Goal: Information Seeking & Learning: Learn about a topic

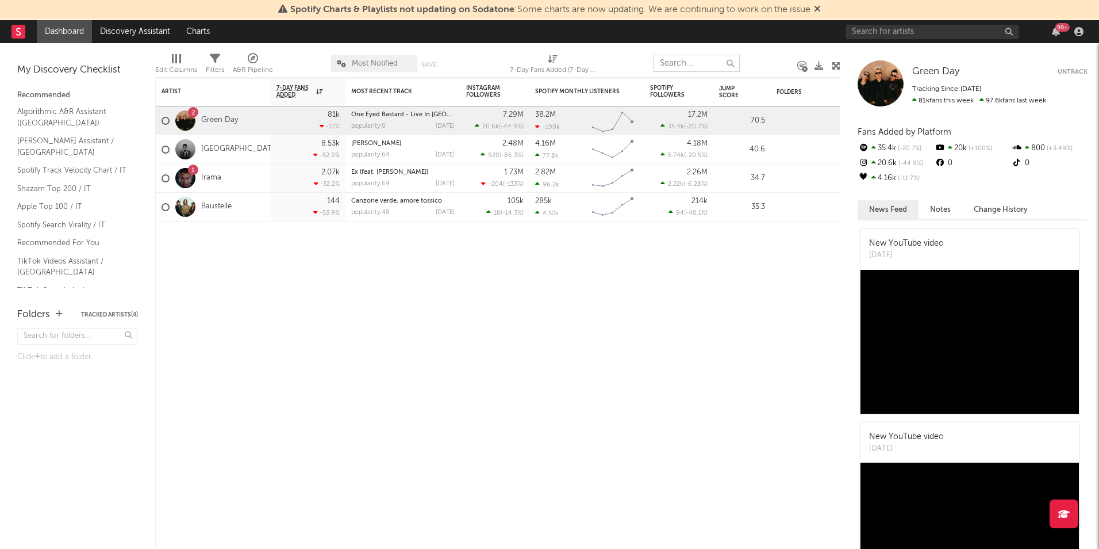
click at [677, 70] on input "text" at bounding box center [697, 63] width 86 height 17
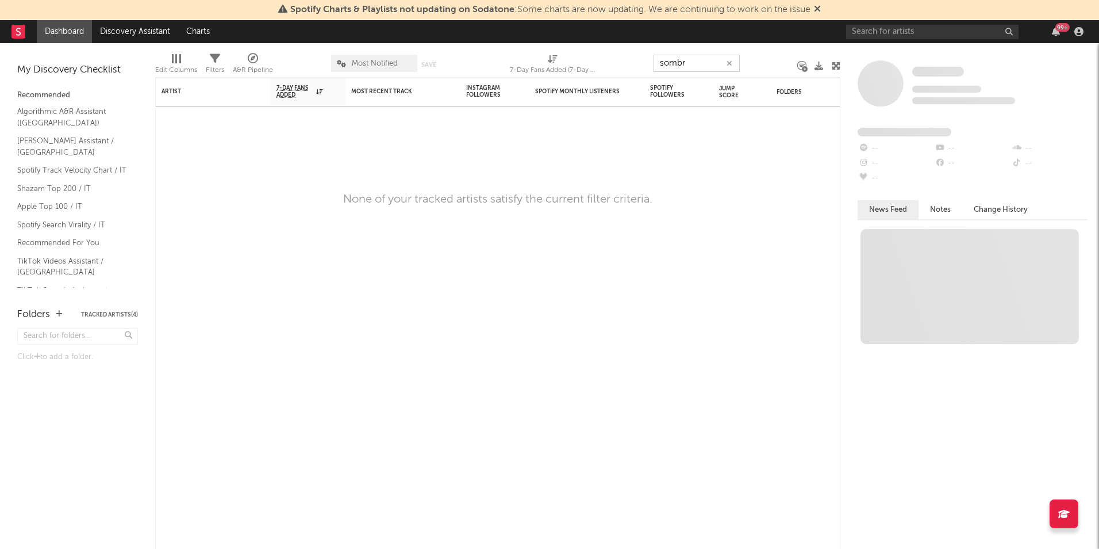
type input "sombr"
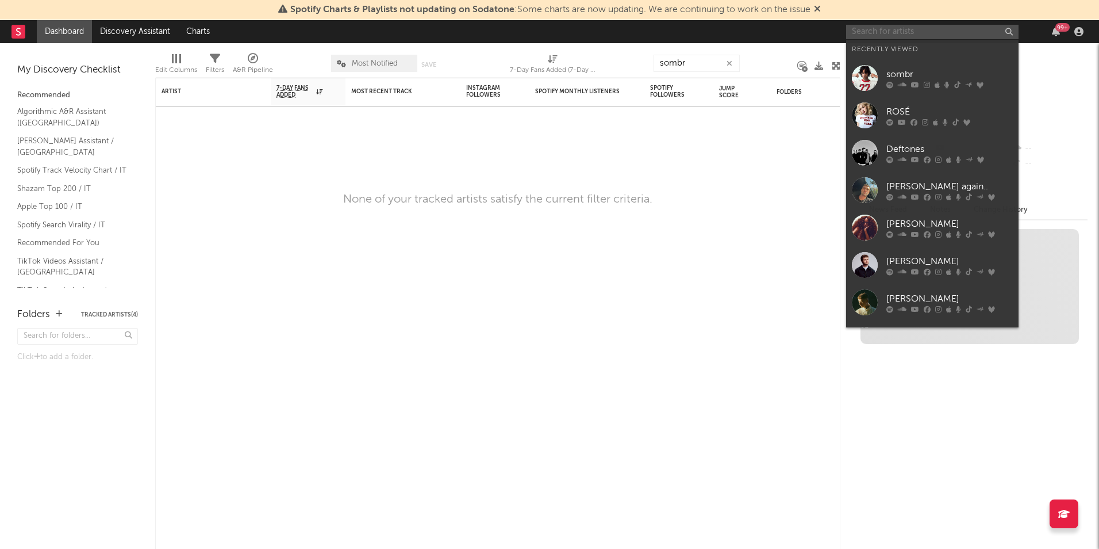
click at [938, 36] on input "text" at bounding box center [932, 32] width 173 height 14
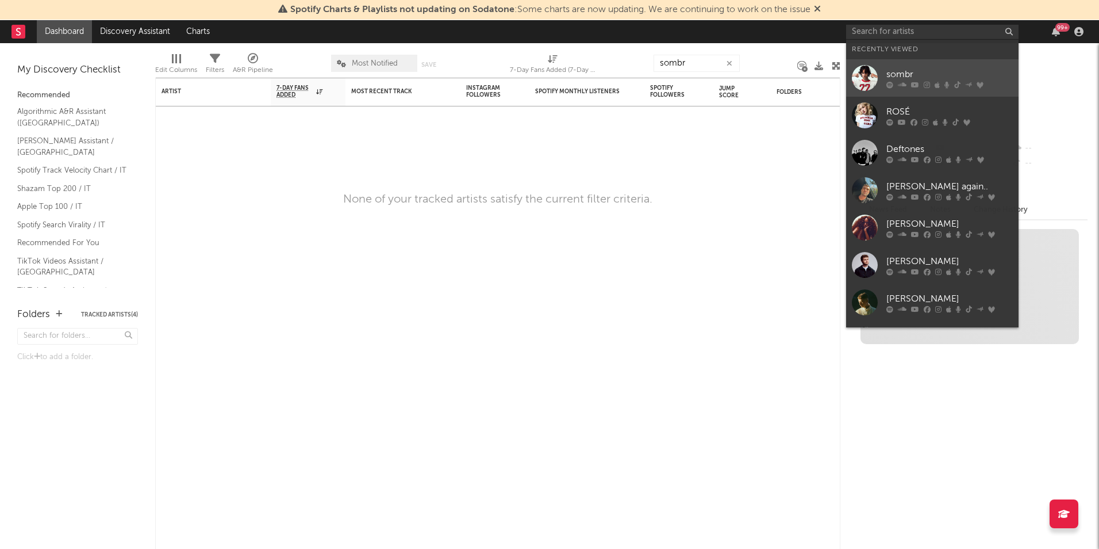
click at [919, 65] on link "sombr" at bounding box center [932, 77] width 173 height 37
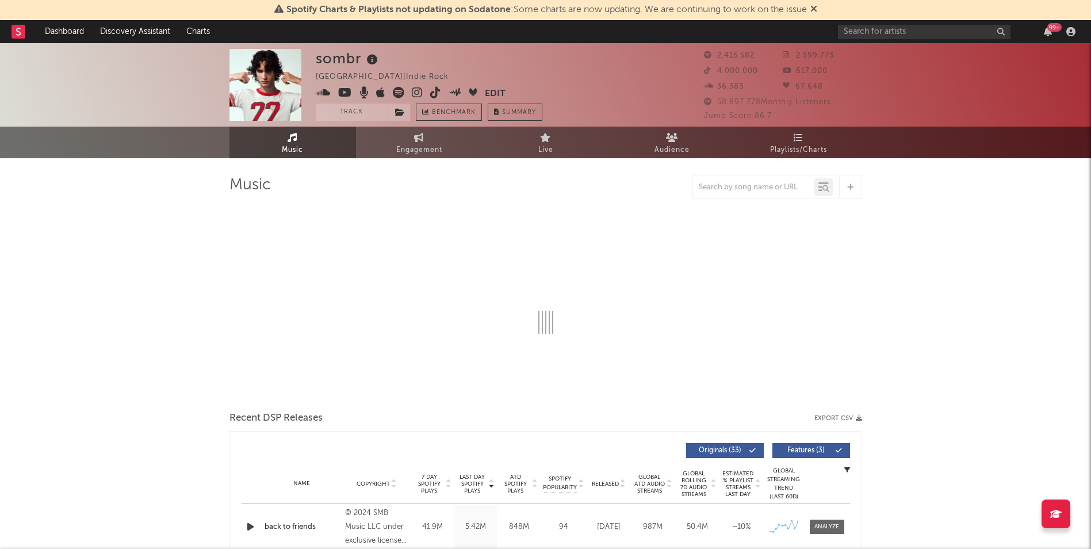
select select "6m"
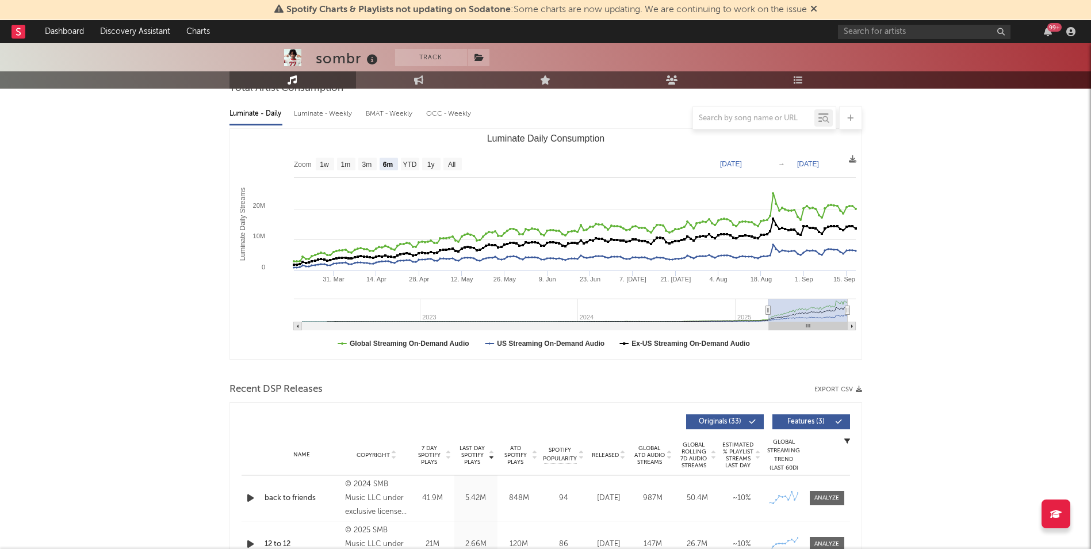
scroll to position [115, 0]
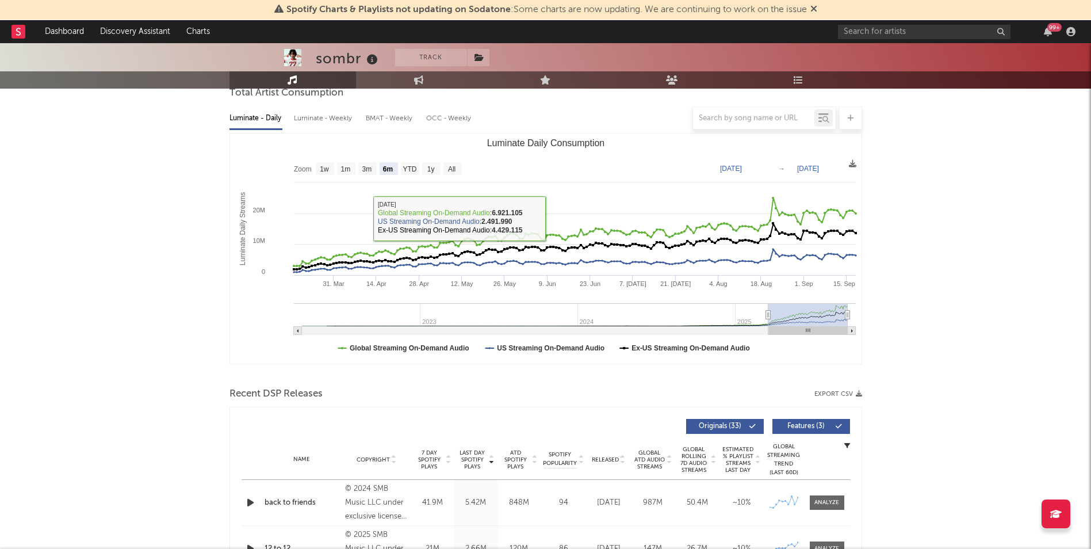
click at [722, 113] on div at bounding box center [753, 118] width 121 height 14
click at [730, 114] on input "text" at bounding box center [753, 118] width 121 height 9
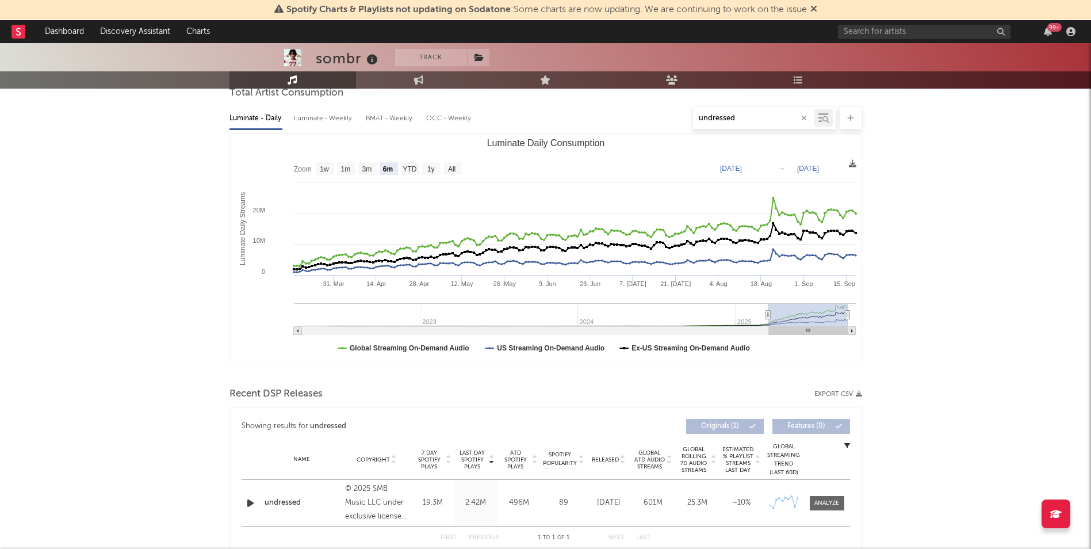
type input "undressed"
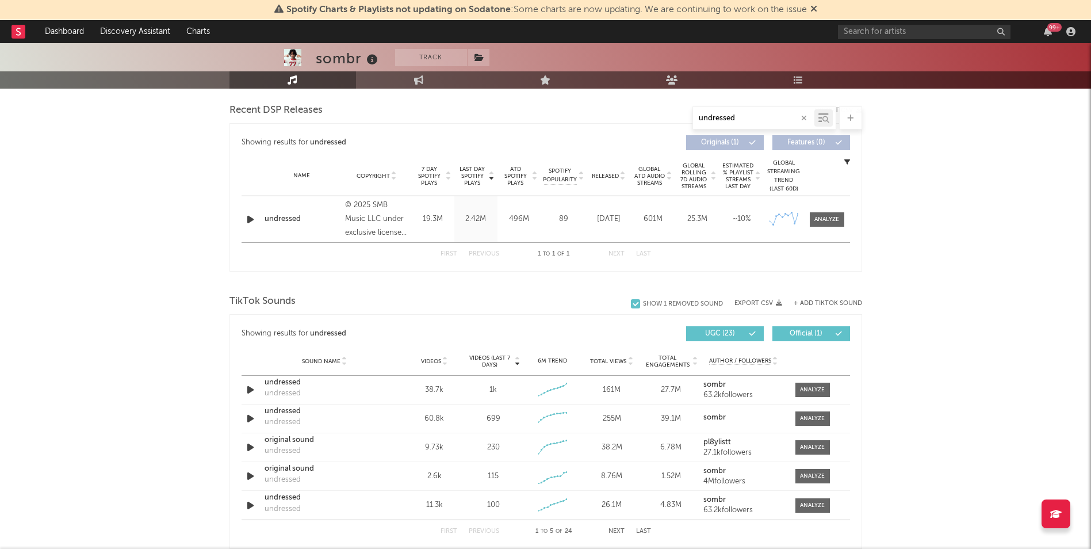
scroll to position [403, 0]
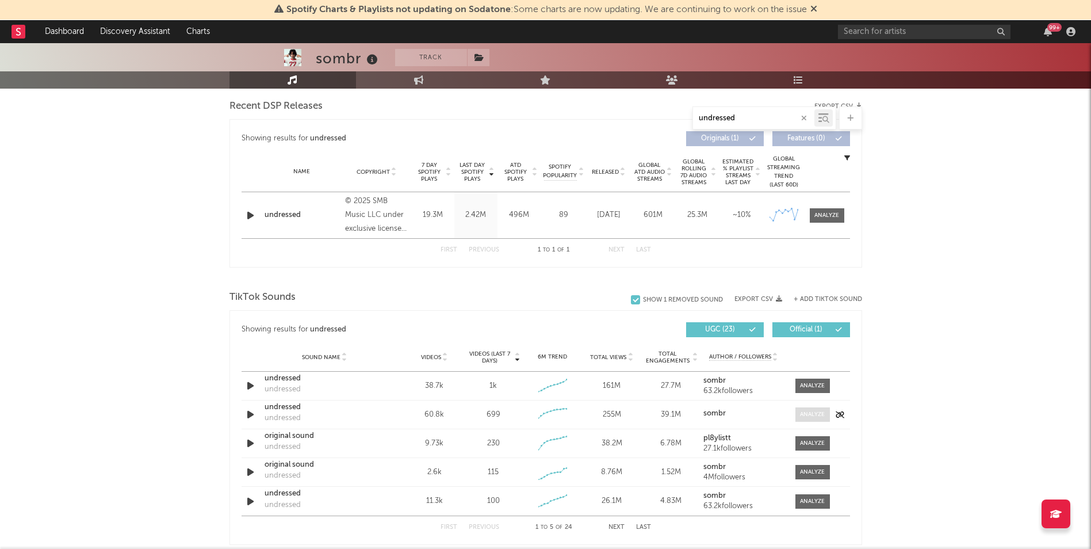
click at [803, 412] on div at bounding box center [812, 414] width 25 height 9
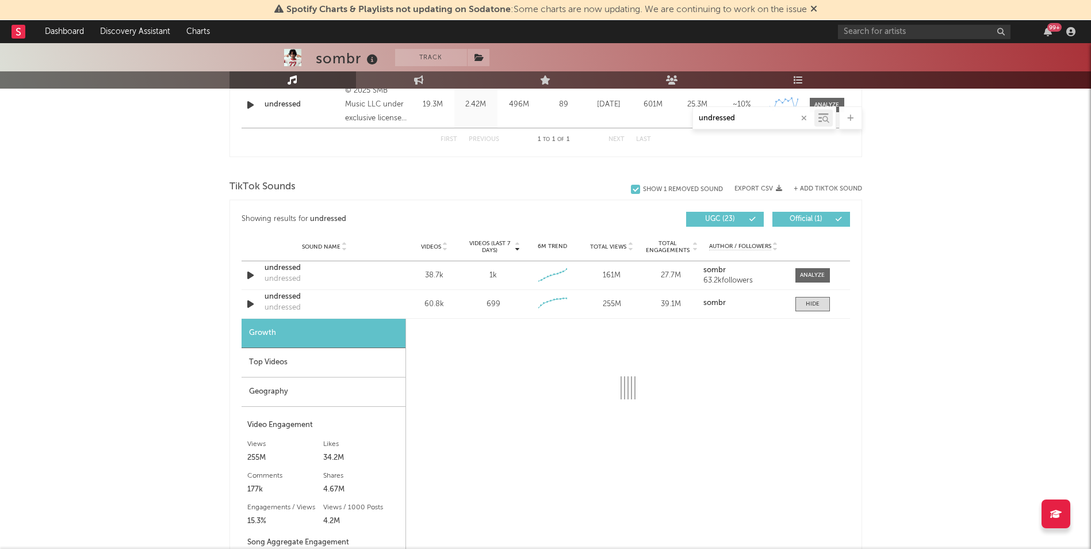
scroll to position [518, 0]
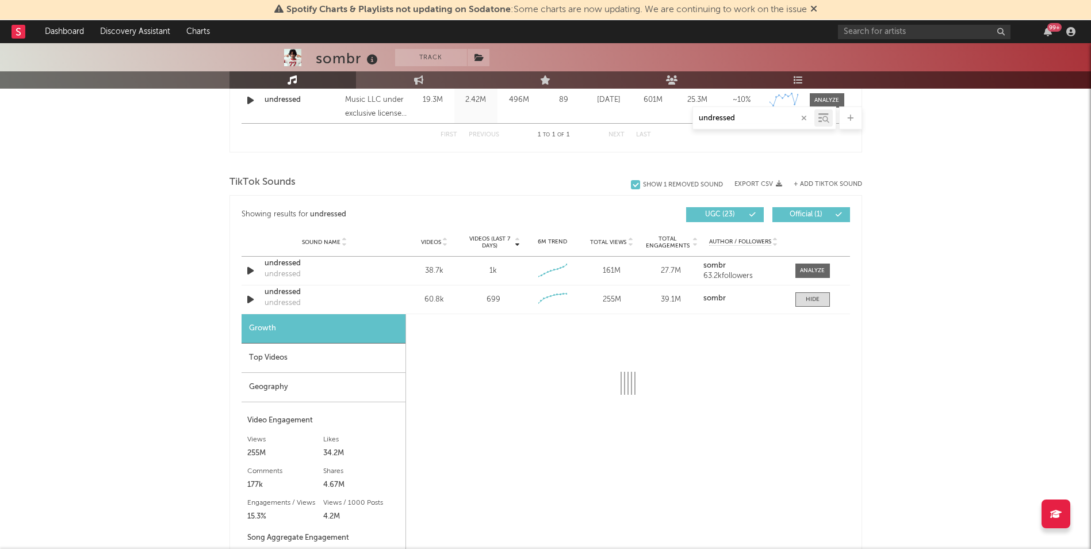
click at [288, 351] on div "Top Videos" at bounding box center [324, 357] width 164 height 29
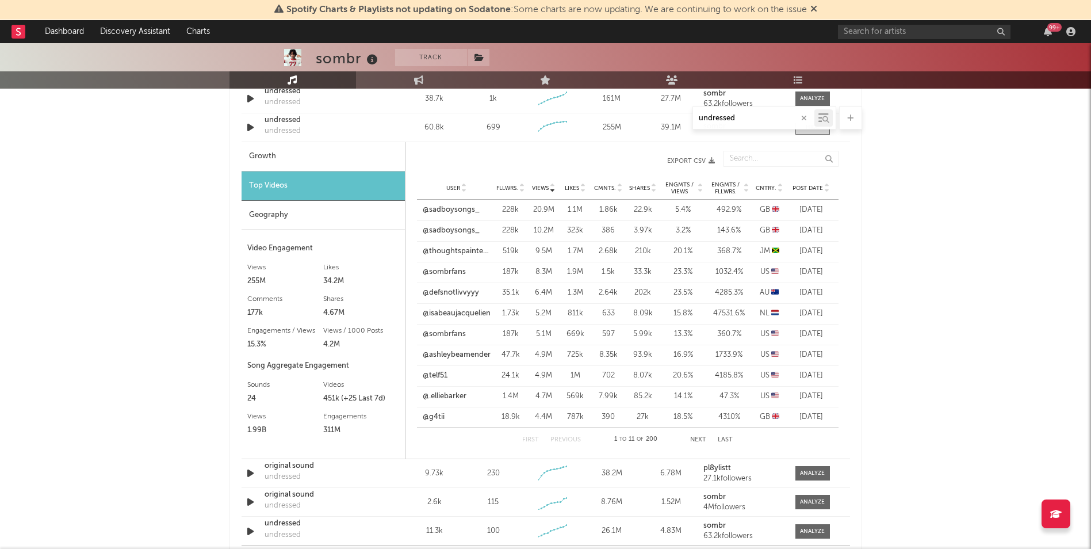
scroll to position [690, 0]
click at [769, 184] on span "Cntry." at bounding box center [766, 187] width 21 height 7
click at [697, 438] on button "Next" at bounding box center [699, 439] width 16 height 6
click at [697, 438] on button "Next" at bounding box center [698, 439] width 16 height 6
click at [697, 438] on button "Next" at bounding box center [699, 439] width 16 height 6
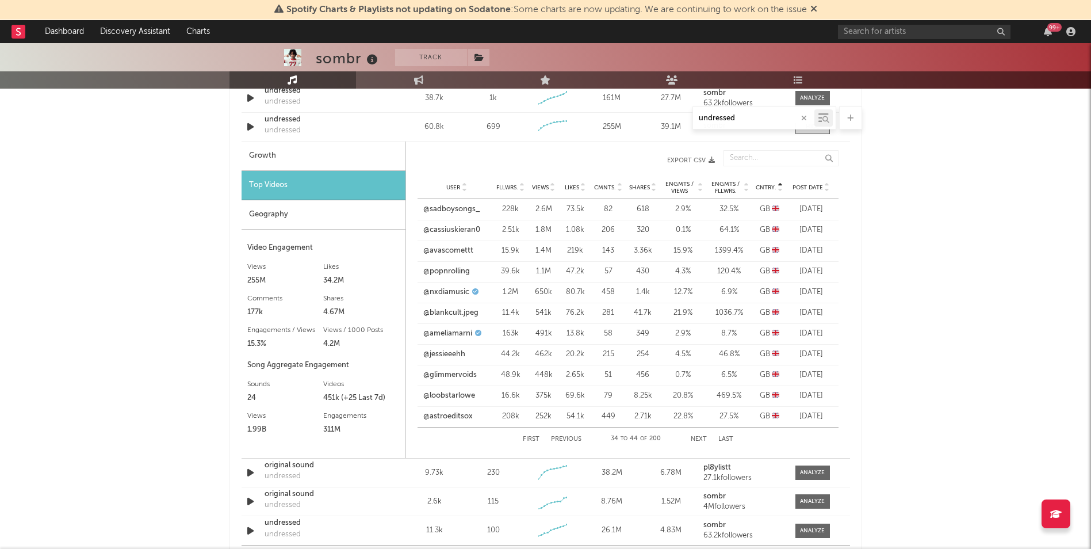
click at [697, 438] on button "Next" at bounding box center [699, 439] width 16 height 6
click at [439, 337] on link "@seraahr" at bounding box center [439, 334] width 32 height 12
click at [444, 353] on link "@seraahr" at bounding box center [439, 354] width 32 height 12
click at [447, 377] on link "@seraahr" at bounding box center [439, 375] width 32 height 12
click at [467, 396] on link "@videovirali.[GEOGRAPHIC_DATA]" at bounding box center [457, 396] width 68 height 22
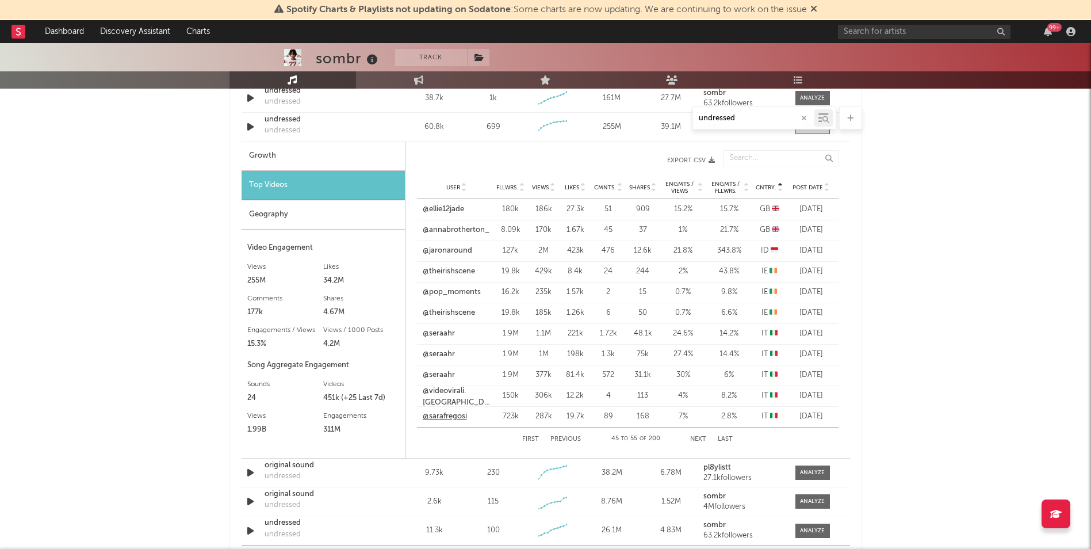
click at [449, 415] on link "@sarafregosi" at bounding box center [445, 417] width 44 height 12
click at [701, 437] on button "Next" at bounding box center [698, 439] width 16 height 6
click at [432, 213] on link "@sirrr.r" at bounding box center [435, 210] width 25 height 12
click at [439, 233] on link "@fylaz.x" at bounding box center [437, 230] width 28 height 12
click at [442, 254] on link "@soulsquanderer" at bounding box center [453, 251] width 60 height 12
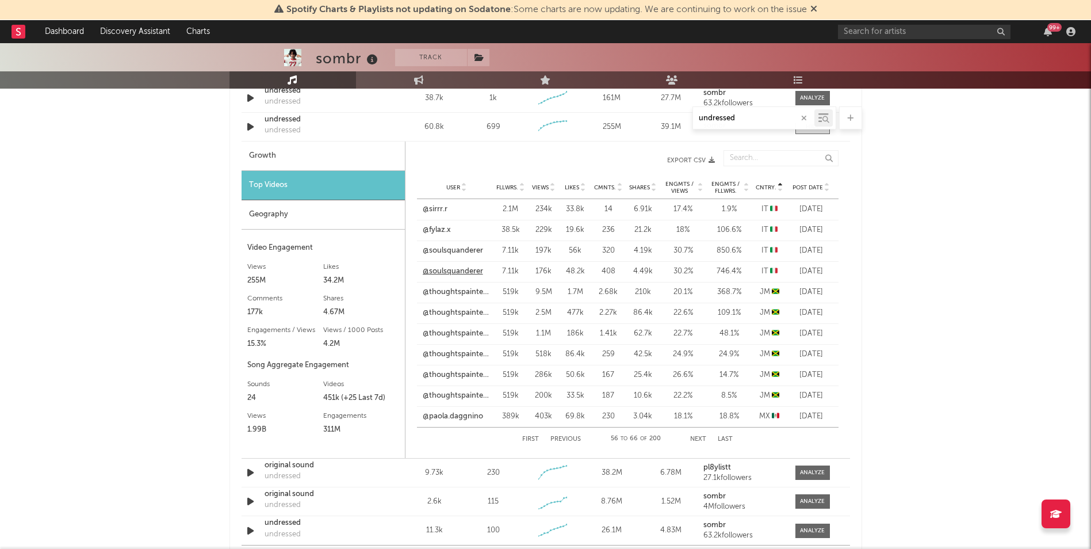
click at [459, 273] on link "@soulsquanderer" at bounding box center [453, 272] width 60 height 12
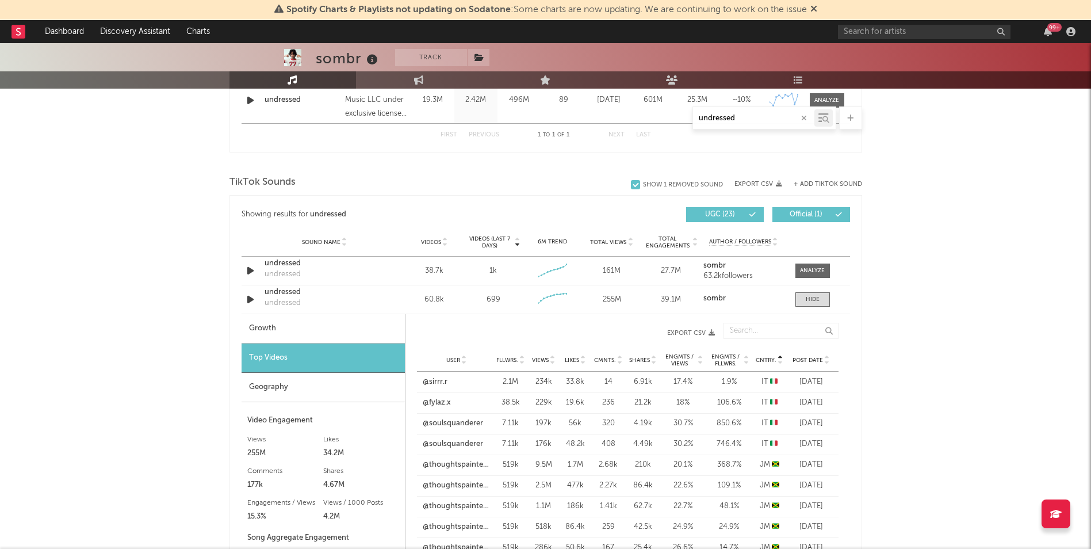
scroll to position [633, 0]
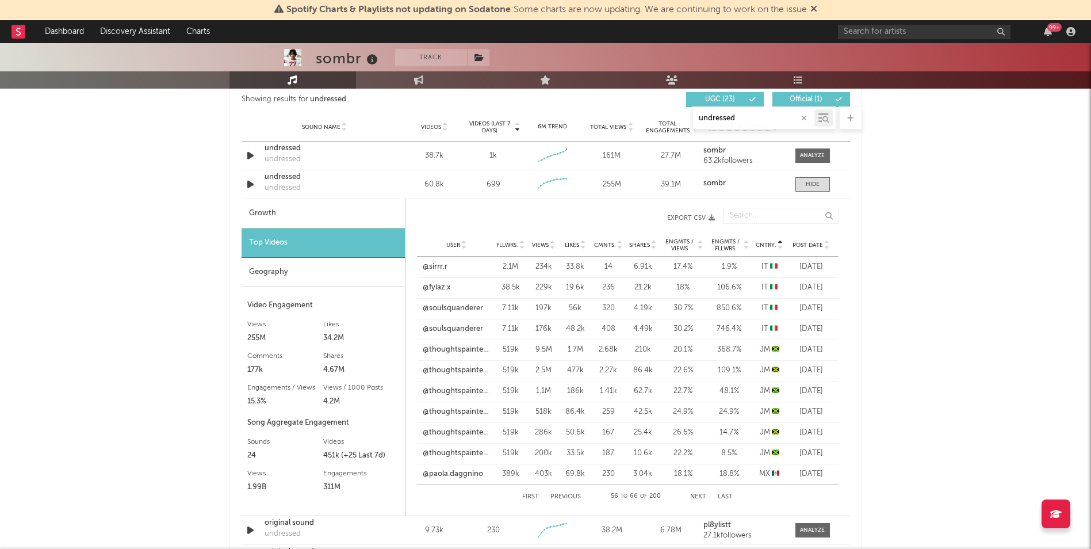
click at [532, 497] on button "First" at bounding box center [530, 496] width 17 height 6
click at [532, 497] on button "First" at bounding box center [531, 496] width 17 height 6
click at [703, 494] on button "Next" at bounding box center [699, 496] width 16 height 6
click at [703, 494] on button "Next" at bounding box center [698, 496] width 16 height 6
click at [703, 494] on button "Next" at bounding box center [699, 496] width 16 height 6
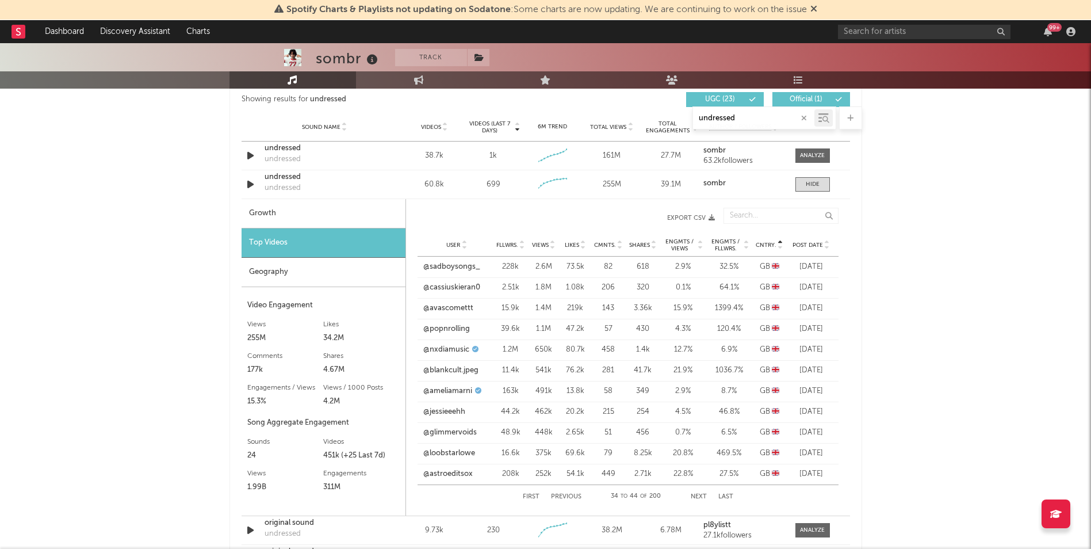
click at [703, 494] on button "Next" at bounding box center [699, 496] width 16 height 6
click at [703, 494] on button "Next" at bounding box center [698, 496] width 16 height 6
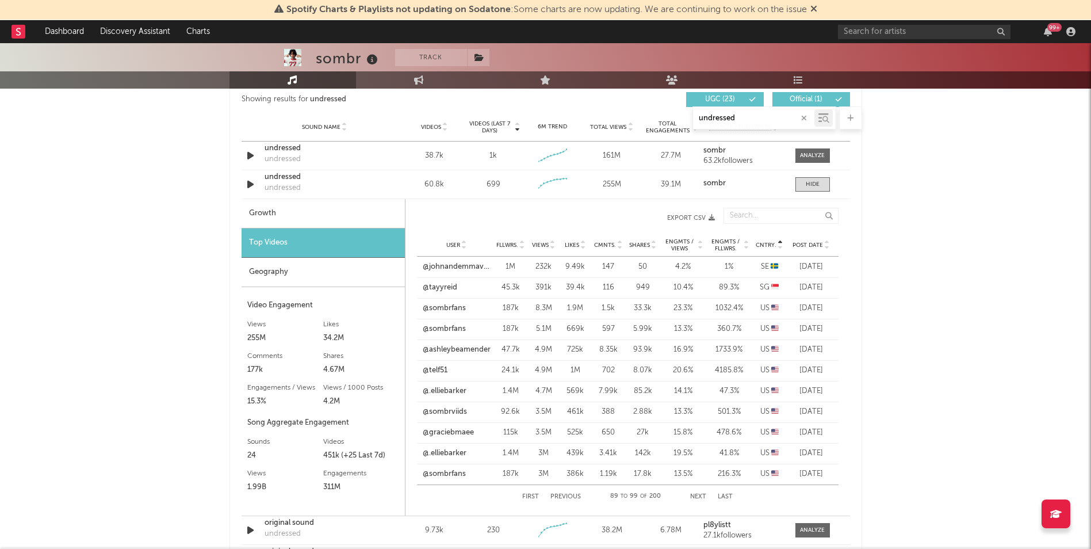
click at [703, 494] on button "Next" at bounding box center [698, 496] width 16 height 6
click at [703, 494] on button "Next" at bounding box center [699, 496] width 16 height 6
click at [697, 494] on button "Next" at bounding box center [699, 496] width 16 height 6
click at [443, 270] on link "@venald.b" at bounding box center [441, 267] width 36 height 12
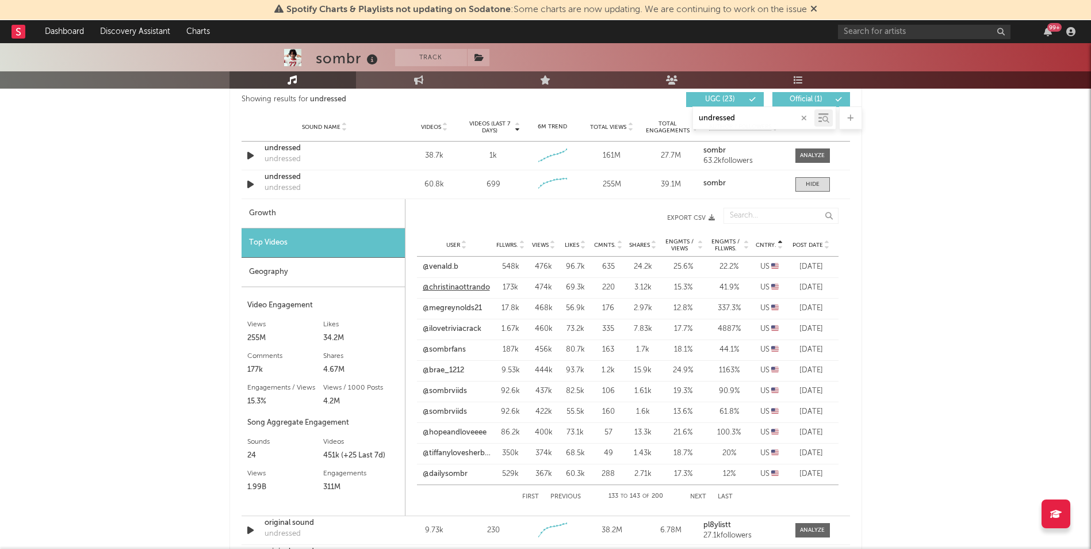
click at [455, 285] on link "@christinaottrando" at bounding box center [456, 288] width 67 height 12
click at [444, 309] on link "@megreynolds21" at bounding box center [452, 308] width 59 height 12
click at [435, 348] on link "@sombrfans" at bounding box center [444, 350] width 43 height 12
